Goal: Task Accomplishment & Management: Use online tool/utility

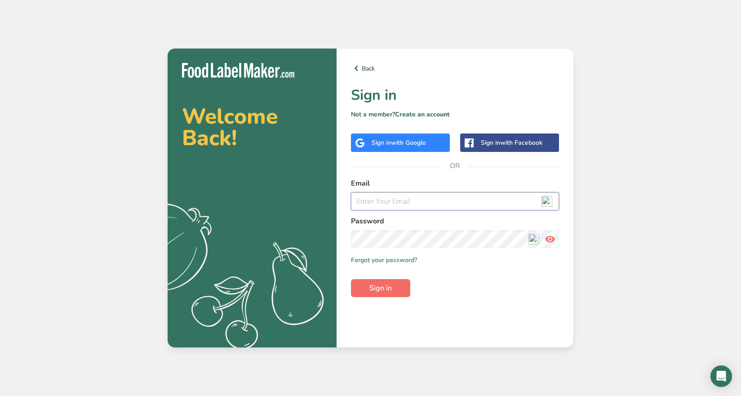
type input "[EMAIL_ADDRESS][DOMAIN_NAME]"
drag, startPoint x: 377, startPoint y: 288, endPoint x: 380, endPoint y: 296, distance: 8.5
click at [378, 288] on span "Sign in" at bounding box center [380, 288] width 22 height 11
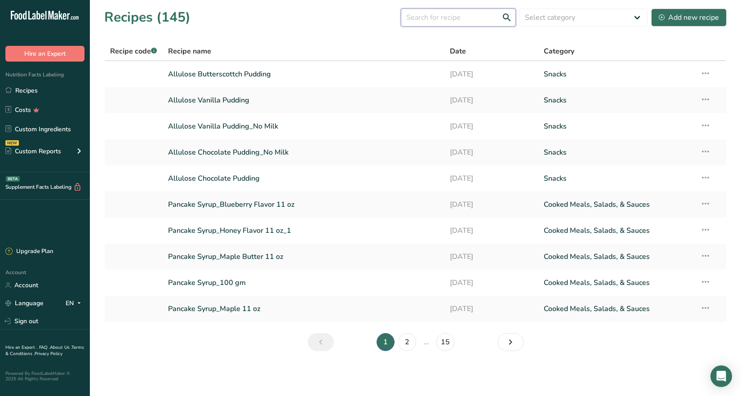
click at [444, 18] on input "text" at bounding box center [458, 18] width 115 height 18
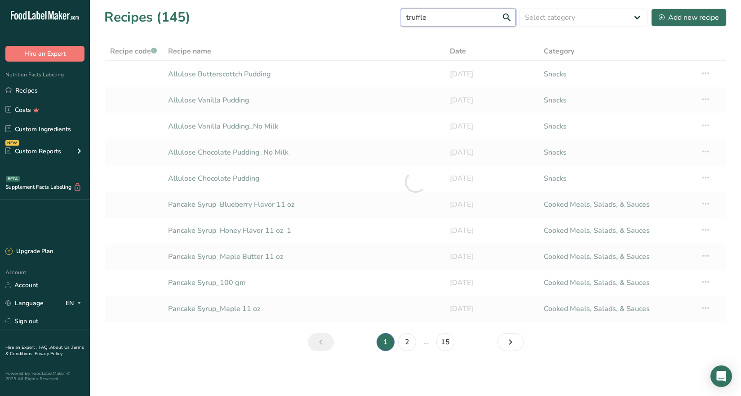
type input "truffle"
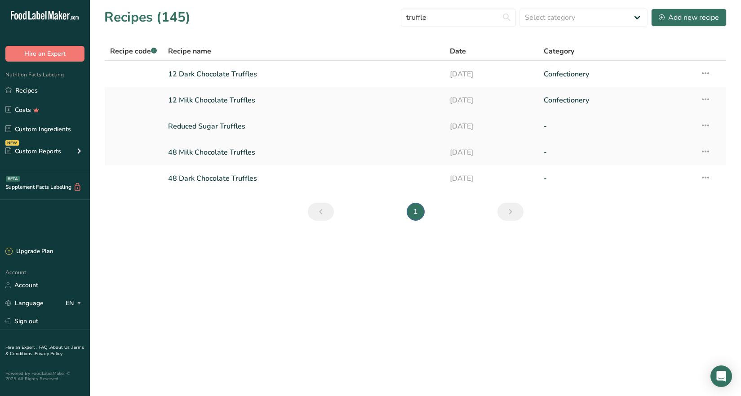
click at [211, 125] on link "Reduced Sugar Truffles" at bounding box center [303, 126] width 271 height 19
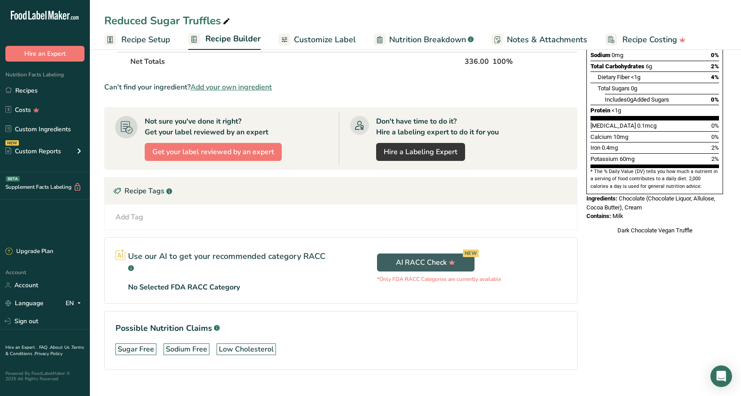
scroll to position [195, 0]
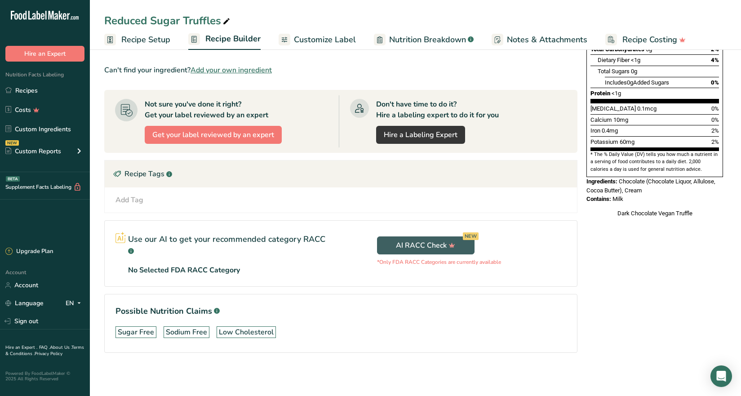
click at [431, 38] on span "Nutrition Breakdown" at bounding box center [427, 40] width 77 height 12
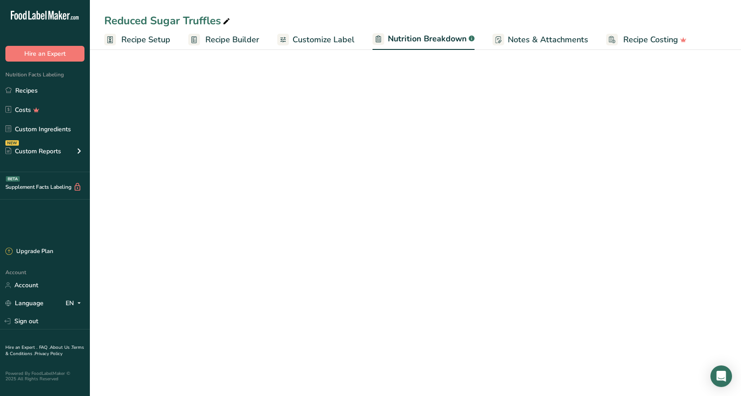
select select "Calories"
